Goal: Complete application form: Complete application form

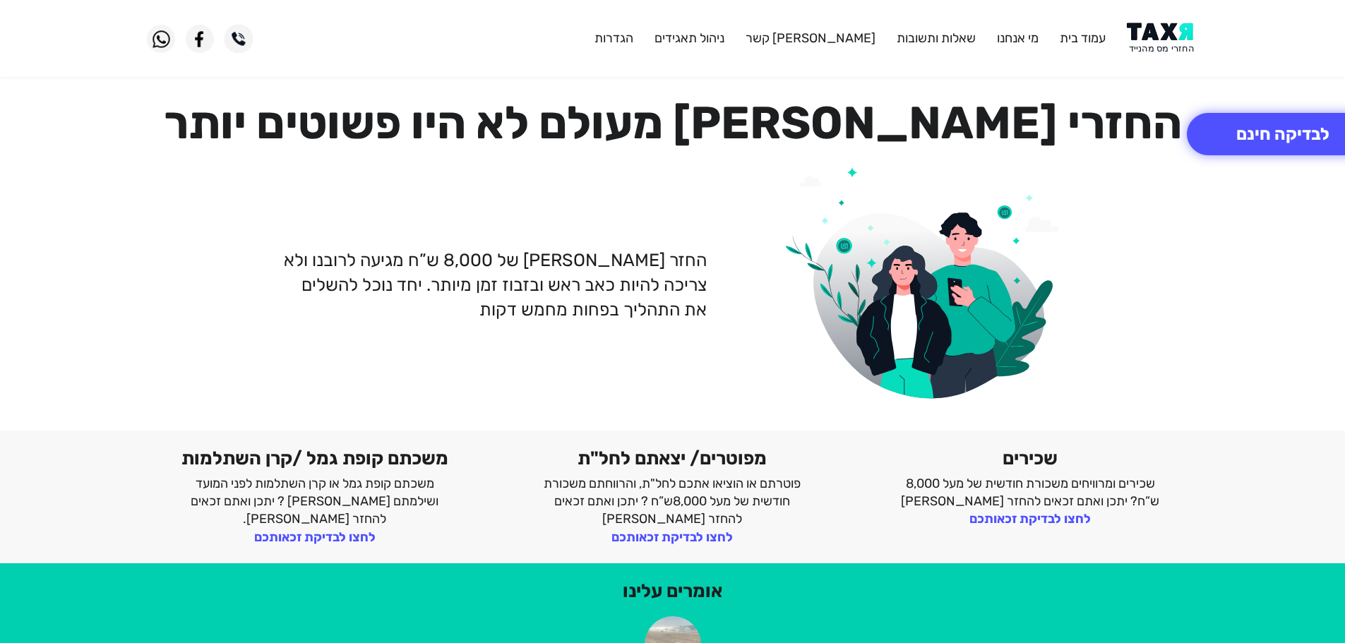
click at [1169, 42] on img at bounding box center [1162, 39] width 71 height 32
click at [1270, 128] on button "לבדיקה חינם" at bounding box center [1283, 134] width 192 height 42
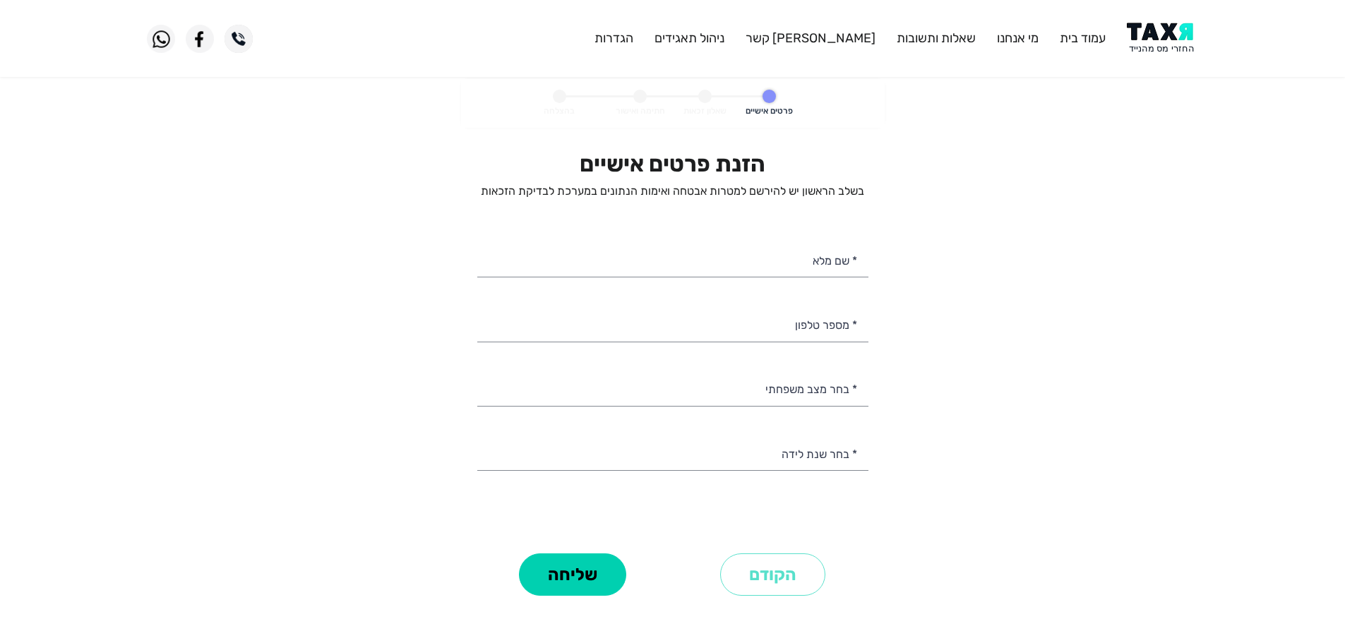
select select
click at [821, 333] on input "* מספר טלפון" at bounding box center [672, 324] width 391 height 36
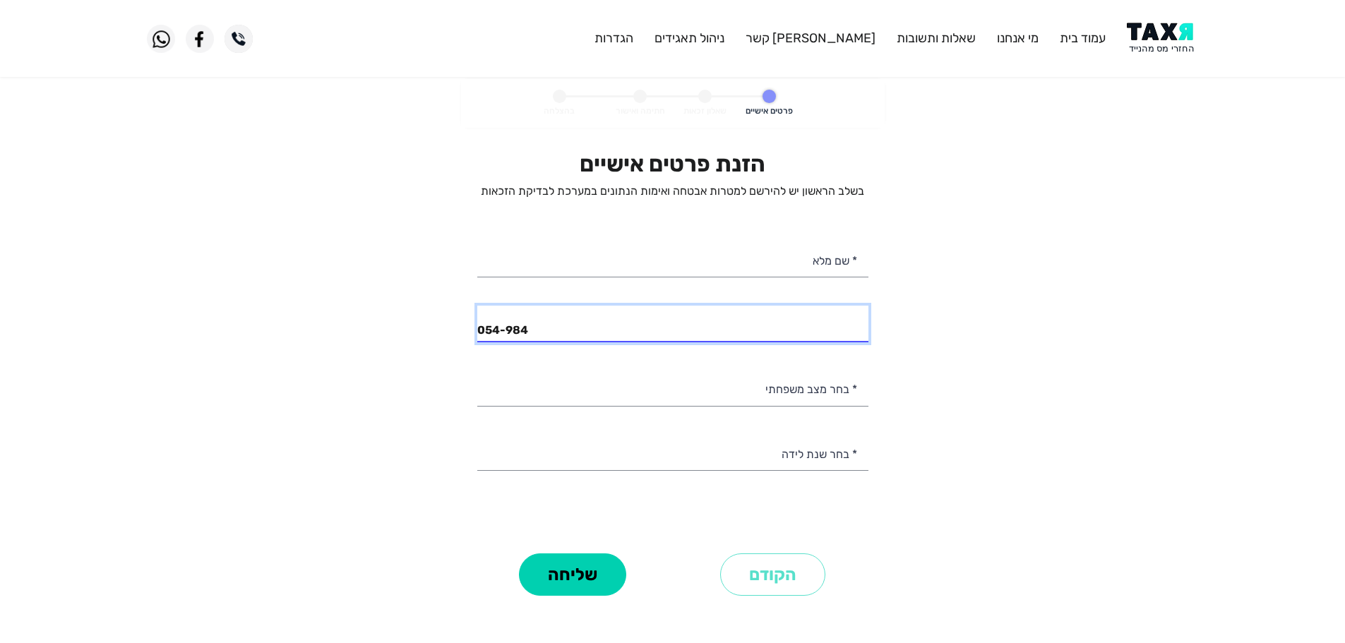
type input "054-984"
click at [1160, 41] on img at bounding box center [1162, 39] width 71 height 32
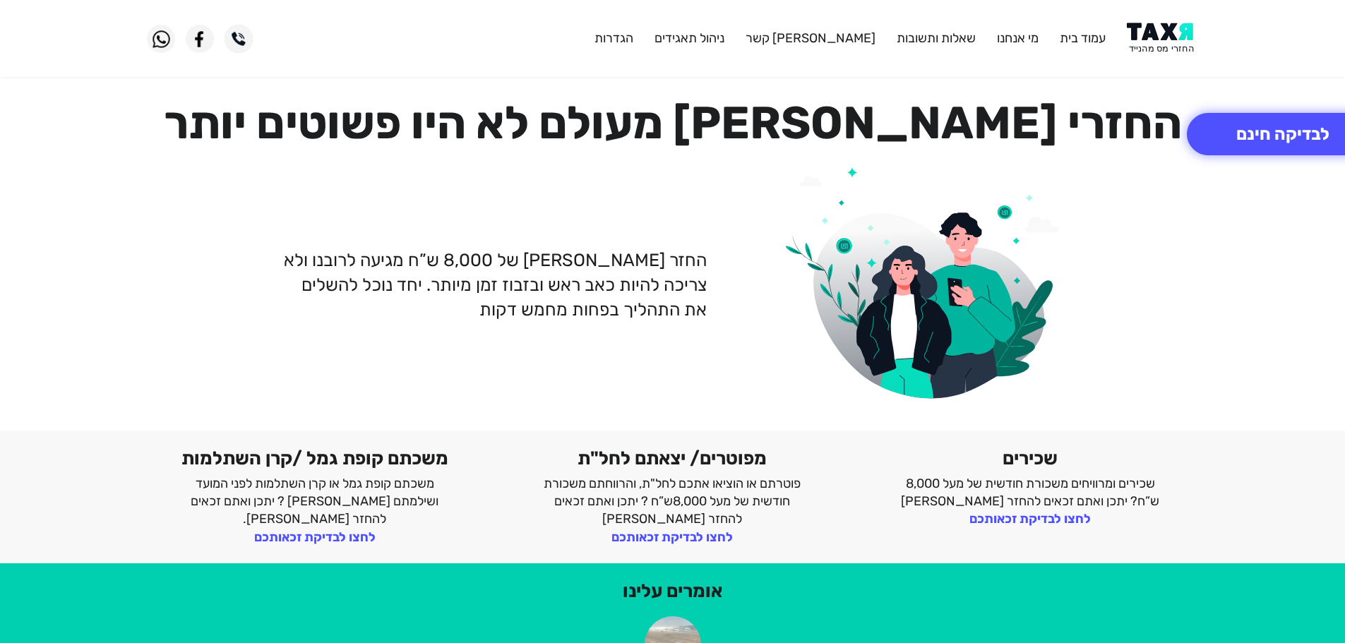
click at [1152, 25] on img at bounding box center [1162, 39] width 71 height 32
click at [1164, 30] on img at bounding box center [1162, 39] width 71 height 32
click at [1166, 42] on img at bounding box center [1162, 39] width 71 height 32
click at [1175, 48] on img at bounding box center [1162, 39] width 71 height 32
click at [1305, 134] on button "לבדיקה חינם" at bounding box center [1283, 134] width 192 height 42
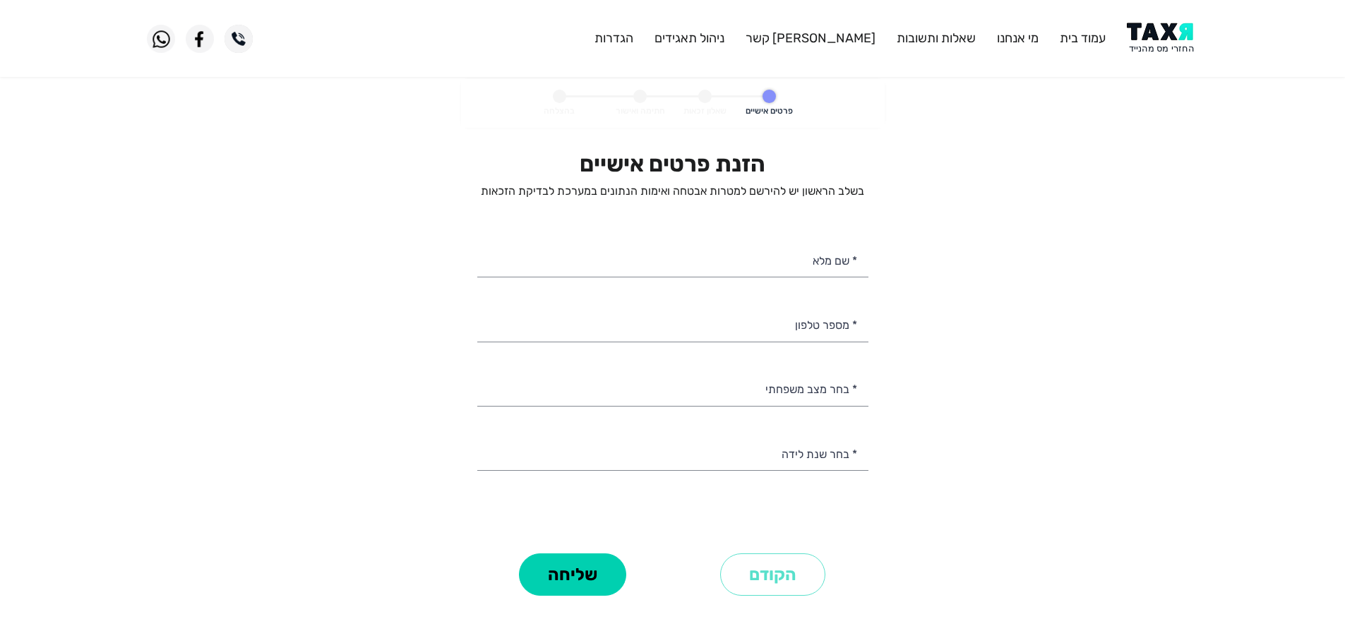
select select
click at [831, 328] on input "* מספר טלפון" at bounding box center [672, 324] width 391 height 36
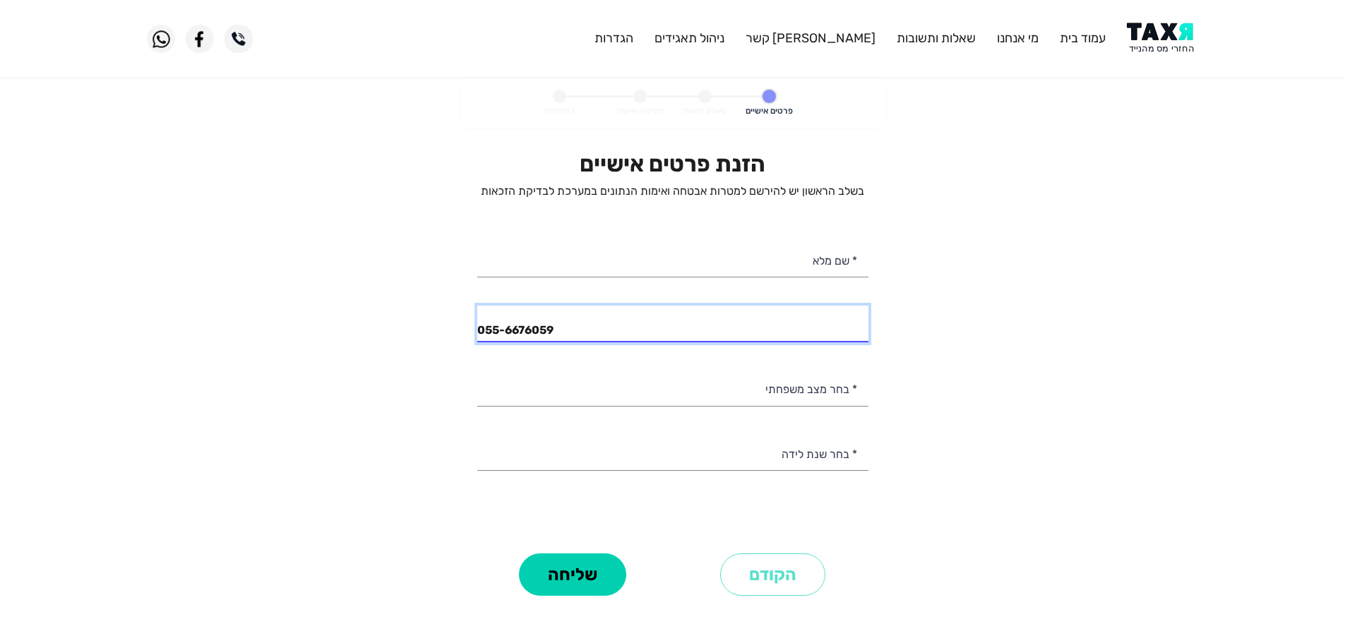
type input "055-6676059"
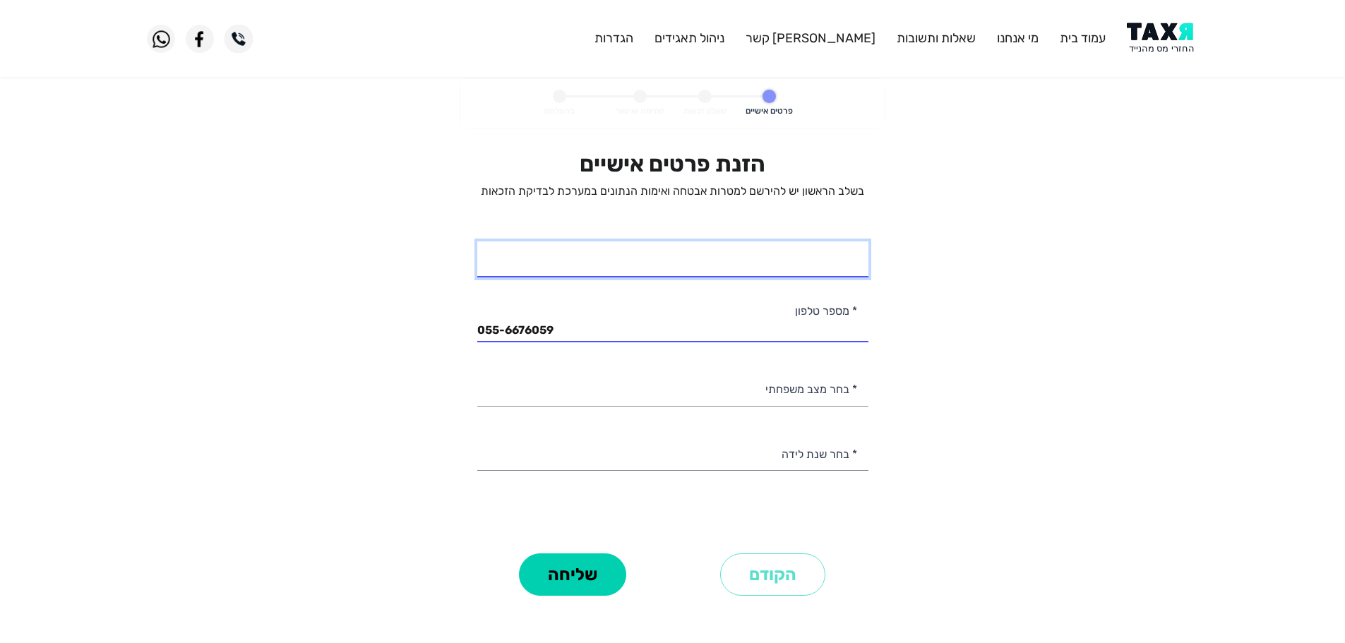
click at [832, 265] on input "* שם מלא" at bounding box center [672, 259] width 391 height 36
click at [724, 263] on input "עותמאן מואסי" at bounding box center [672, 259] width 391 height 36
type input "עותמאן גואליה"
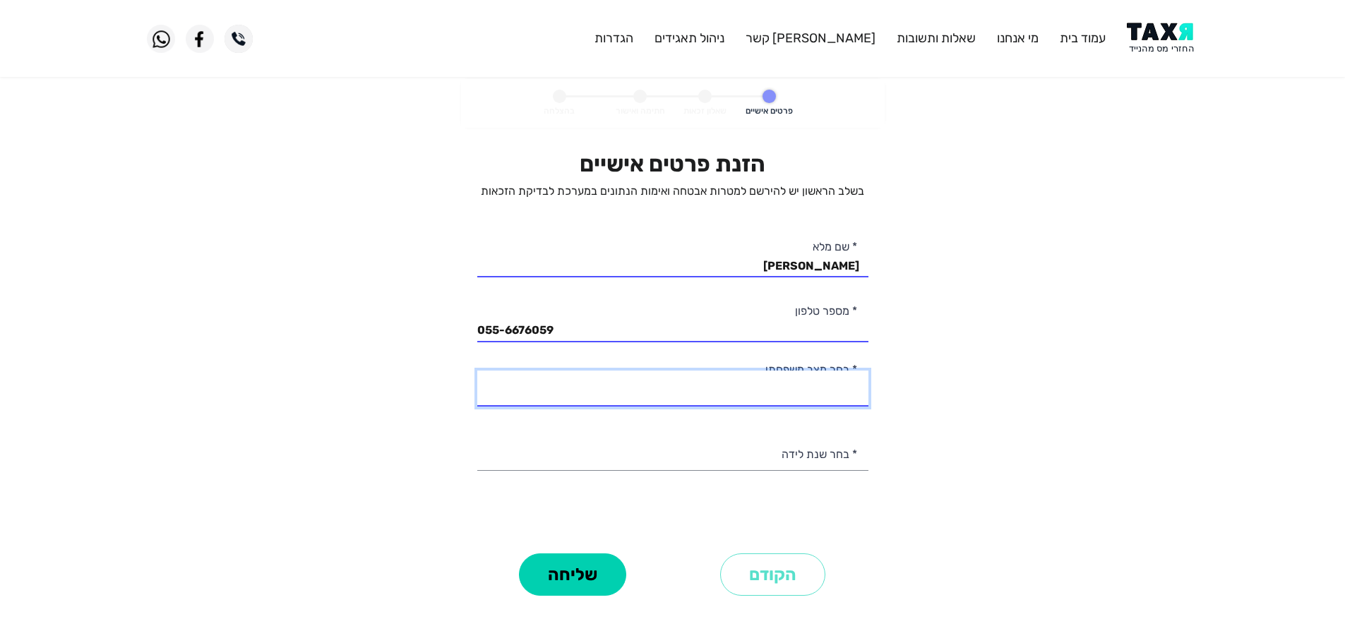
click at [839, 393] on select "רווק/ה נשוי/אה גרוש/ה אלמן/נה" at bounding box center [672, 389] width 391 height 36
select select "1: Single"
click at [477, 371] on select "רווק/ה נשוי/אה גרוש/ה אלמן/נה" at bounding box center [672, 389] width 391 height 36
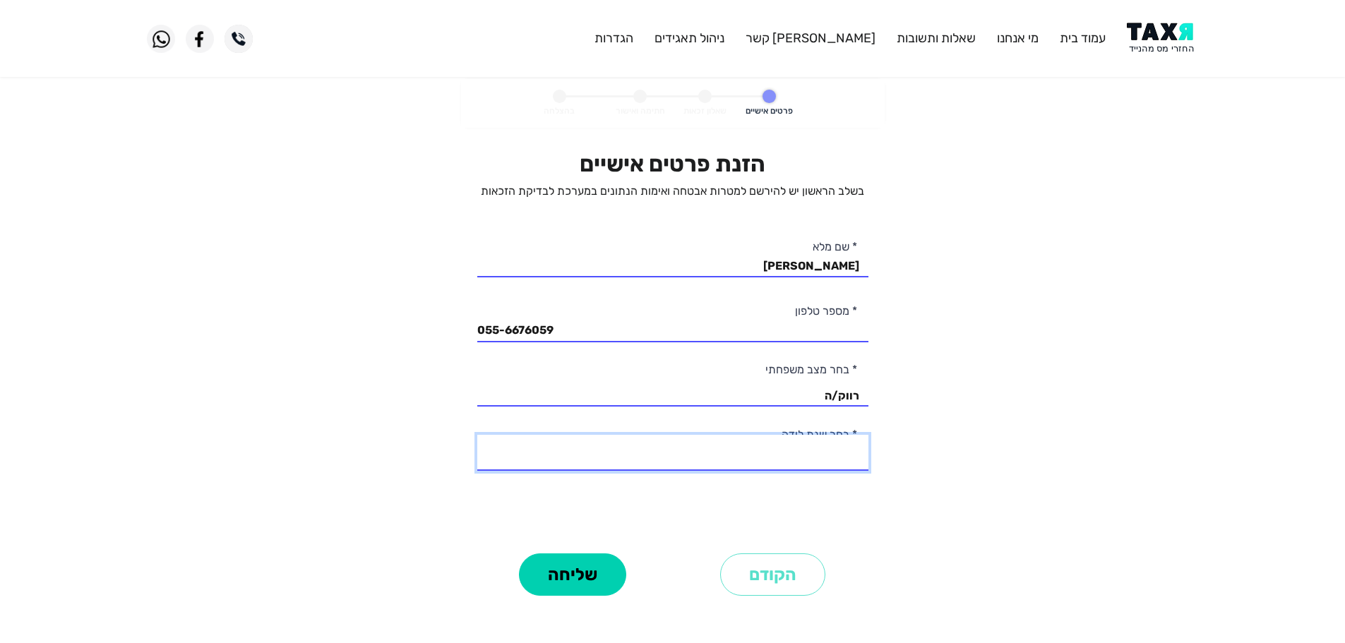
click at [833, 459] on select "2003 2002 2001 2000 1999 1998 1997 1996 1995 1994 1993 1992 1991 1990 1989 1988…" at bounding box center [672, 453] width 391 height 36
select select "3: 2001"
click at [477, 435] on select "2003 2002 2001 2000 1999 1998 1997 1996 1995 1994 1993 1992 1991 1990 1989 1988…" at bounding box center [672, 453] width 391 height 36
click at [575, 578] on button "שליחה" at bounding box center [572, 574] width 107 height 42
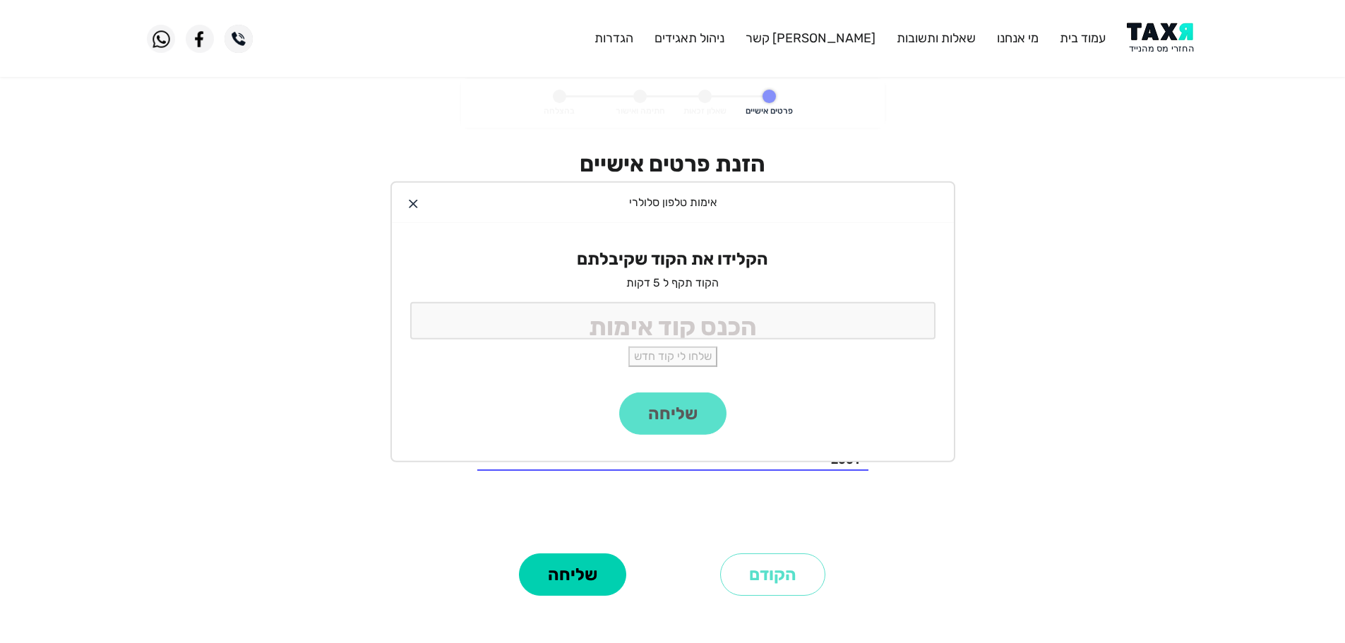
drag, startPoint x: 803, startPoint y: 364, endPoint x: 836, endPoint y: 337, distance: 42.8
click at [826, 342] on div "הקלידו את הקוד שקיבלתם הקוד תקף ל 5 דקות שלחו לי קוד חדש" at bounding box center [673, 307] width 562 height 169
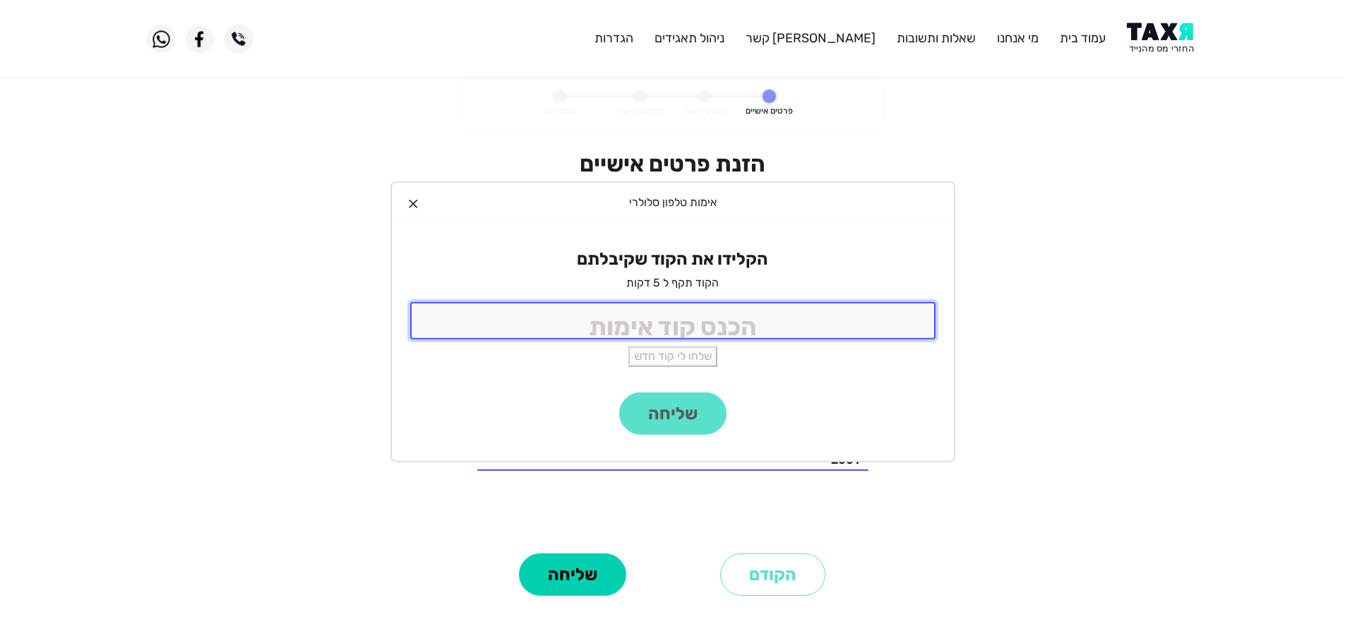
click at [873, 328] on input "tel" at bounding box center [672, 320] width 525 height 37
type input "9988"
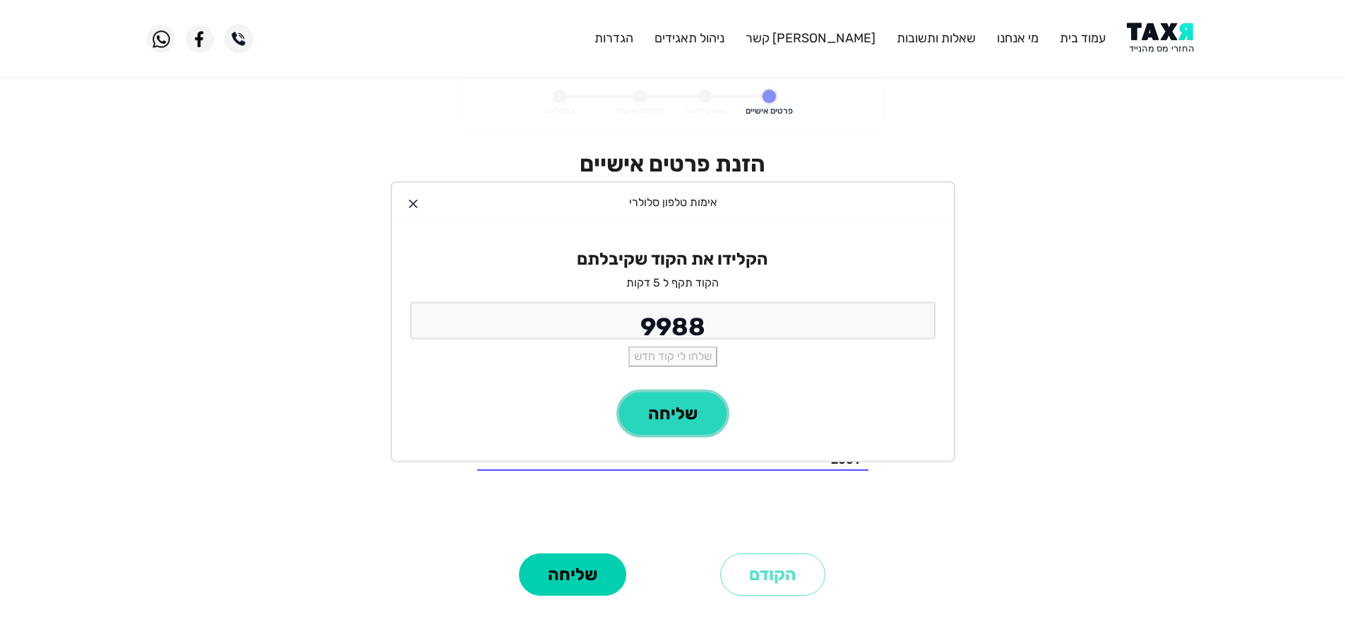
click at [711, 419] on button "שליחה" at bounding box center [672, 413] width 107 height 42
